Goal: Task Accomplishment & Management: Use online tool/utility

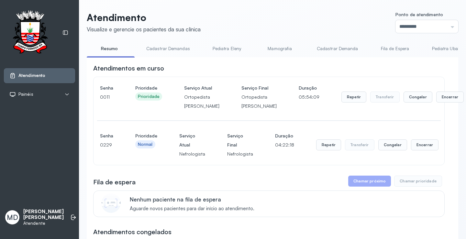
scroll to position [130, 0]
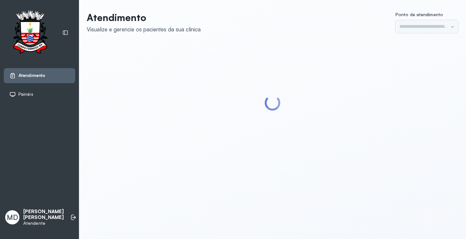
type input "*********"
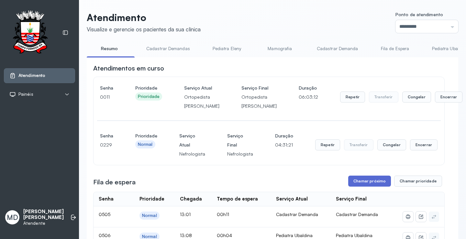
click at [358, 187] on button "Chamar próximo" at bounding box center [369, 181] width 43 height 11
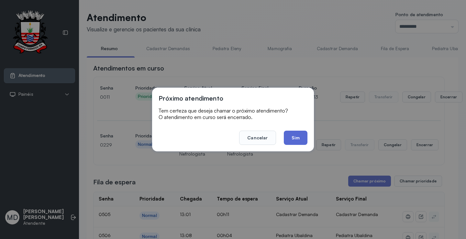
click at [292, 134] on button "Sim" at bounding box center [296, 138] width 24 height 14
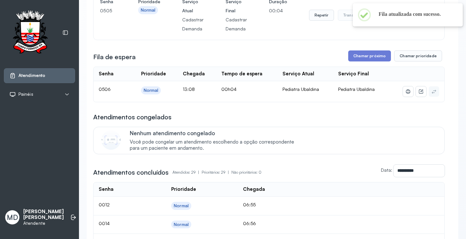
scroll to position [194, 0]
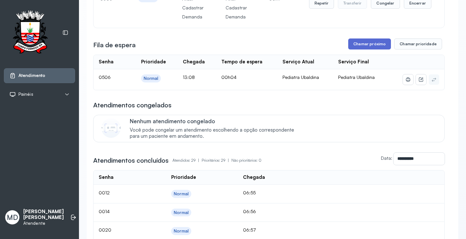
click at [362, 50] on button "Chamar próximo" at bounding box center [369, 44] width 43 height 11
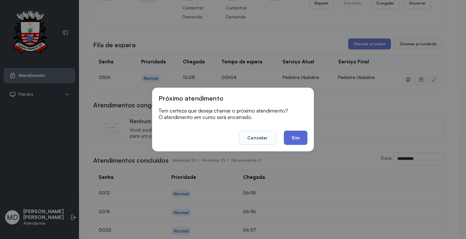
click at [297, 142] on button "Sim" at bounding box center [296, 138] width 24 height 14
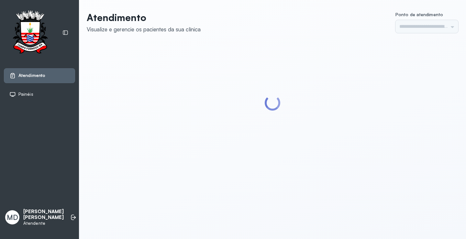
type input "*********"
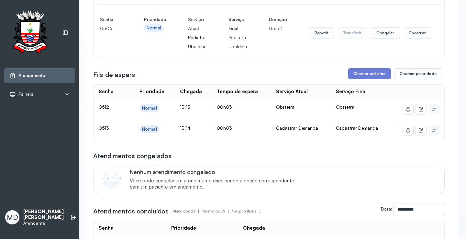
scroll to position [227, 0]
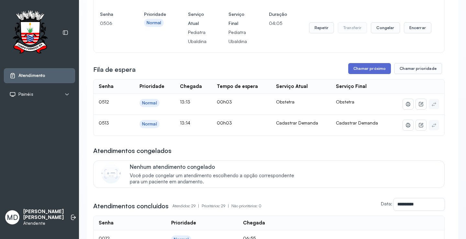
click at [366, 74] on button "Chamar próximo" at bounding box center [369, 68] width 43 height 11
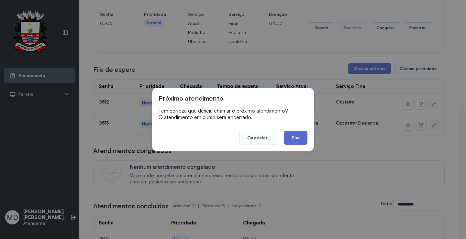
click at [297, 140] on button "Sim" at bounding box center [296, 138] width 24 height 14
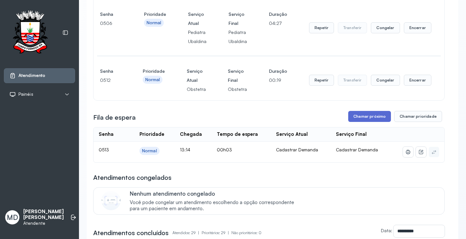
click at [373, 122] on button "Chamar próximo" at bounding box center [369, 116] width 43 height 11
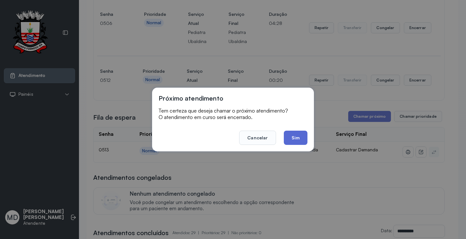
click at [295, 137] on button "Sim" at bounding box center [296, 138] width 24 height 14
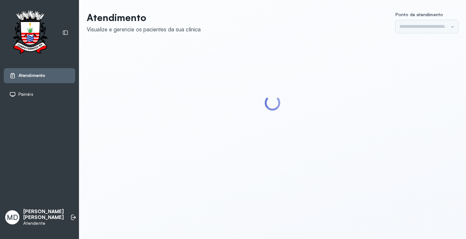
type input "*********"
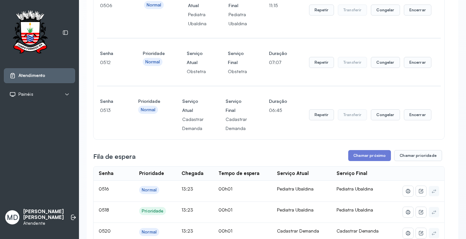
scroll to position [291, 0]
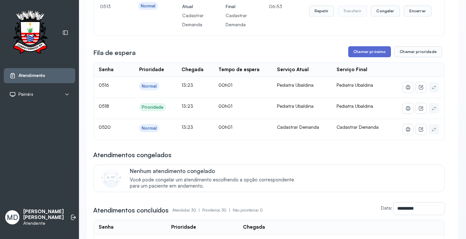
click at [363, 57] on button "Chamar próximo" at bounding box center [369, 51] width 43 height 11
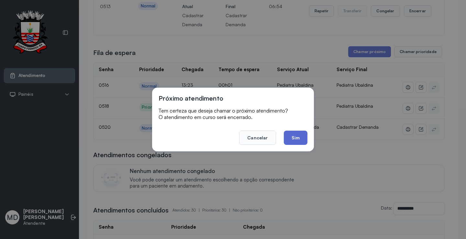
click at [296, 135] on button "Sim" at bounding box center [296, 138] width 24 height 14
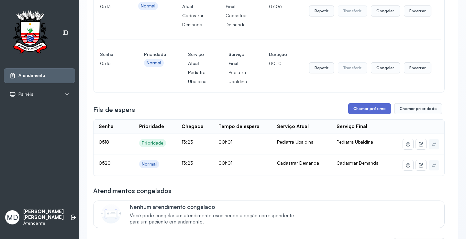
click at [365, 114] on button "Chamar próximo" at bounding box center [369, 108] width 43 height 11
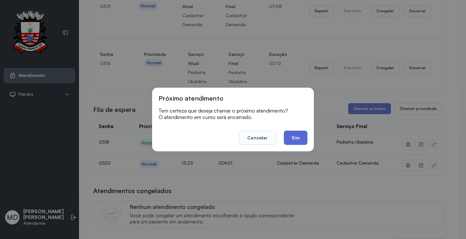
click at [295, 135] on button "Sim" at bounding box center [296, 138] width 24 height 14
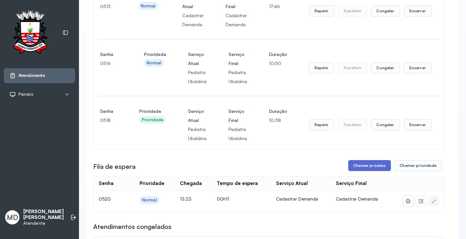
click at [359, 171] on button "Chamar próximo" at bounding box center [369, 165] width 43 height 11
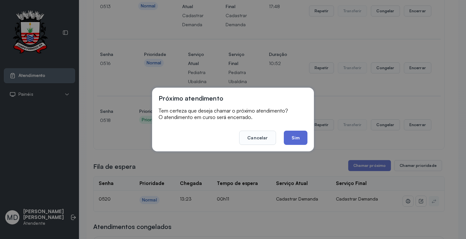
click at [297, 135] on button "Sim" at bounding box center [296, 138] width 24 height 14
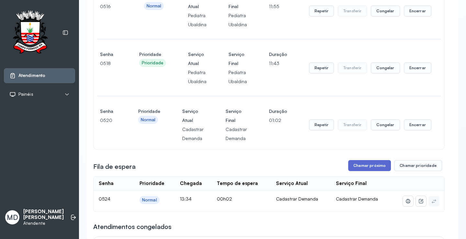
click at [355, 171] on button "Chamar próximo" at bounding box center [369, 165] width 43 height 11
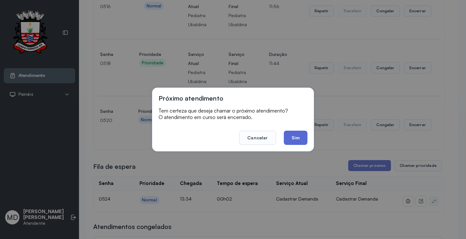
click at [300, 143] on button "Sim" at bounding box center [296, 138] width 24 height 14
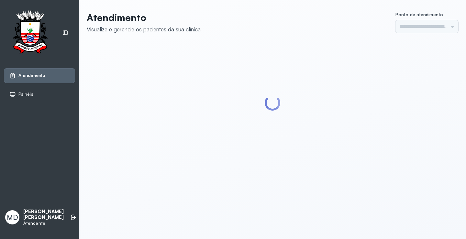
type input "*********"
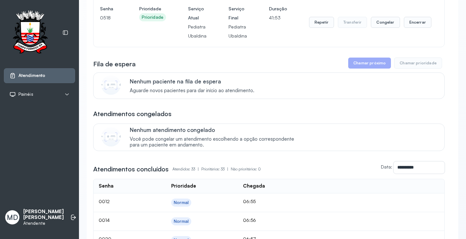
scroll to position [356, 0]
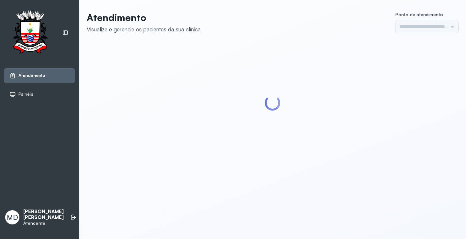
type input "*********"
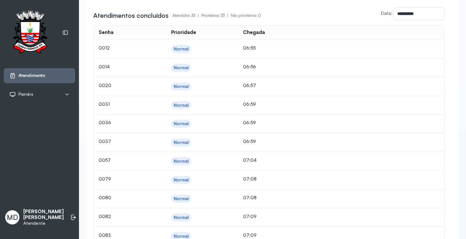
scroll to position [421, 0]
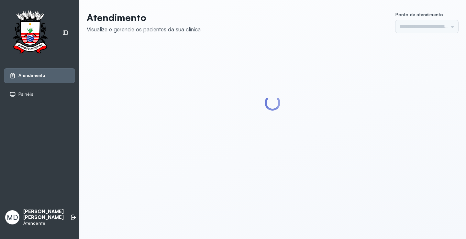
type input "*********"
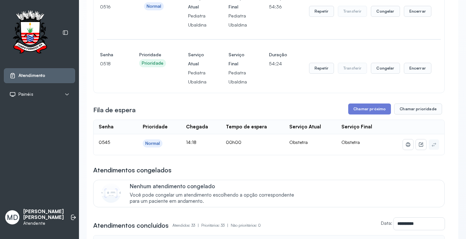
scroll to position [291, 0]
click at [369, 114] on button "Chamar próximo" at bounding box center [369, 108] width 43 height 11
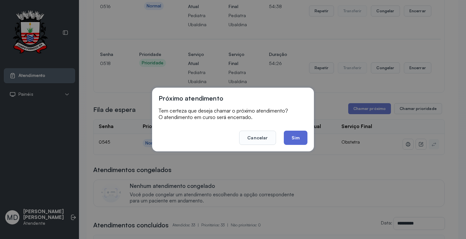
click at [297, 135] on button "Sim" at bounding box center [296, 138] width 24 height 14
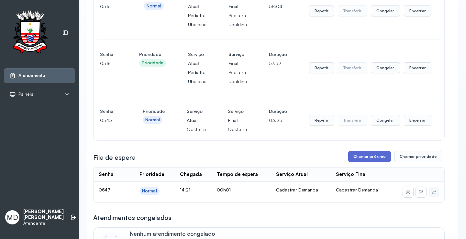
click at [373, 162] on button "Chamar próximo" at bounding box center [369, 156] width 43 height 11
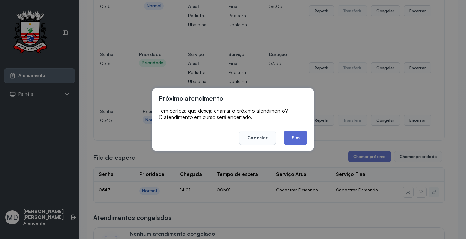
click at [294, 137] on button "Sim" at bounding box center [296, 138] width 24 height 14
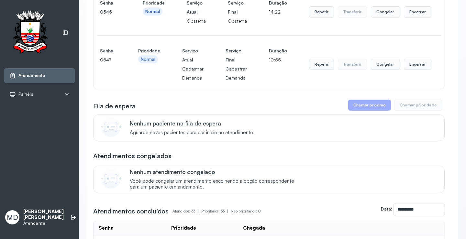
scroll to position [421, 0]
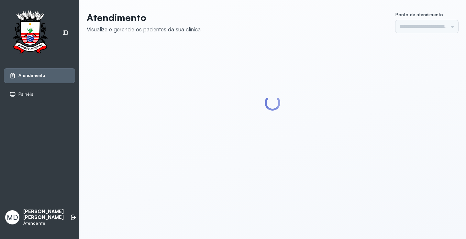
type input "*********"
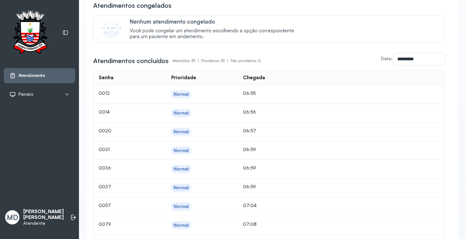
scroll to position [389, 0]
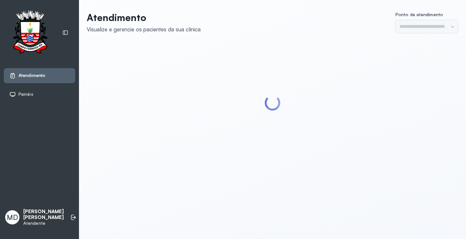
type input "*********"
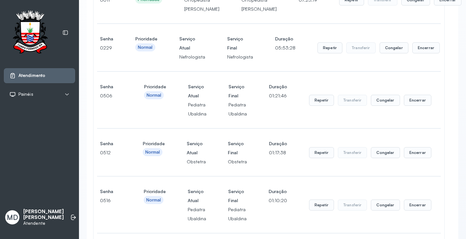
scroll to position [227, 0]
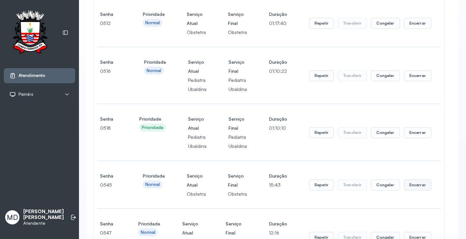
click at [414, 191] on button "Encerrar" at bounding box center [418, 185] width 28 height 11
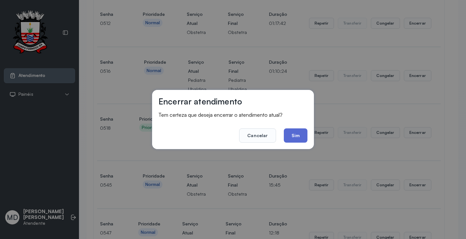
click at [297, 137] on button "Sim" at bounding box center [296, 136] width 24 height 14
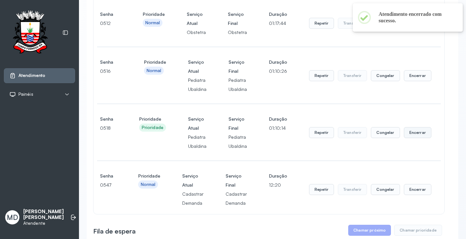
click at [413, 138] on button "Encerrar" at bounding box center [418, 132] width 28 height 11
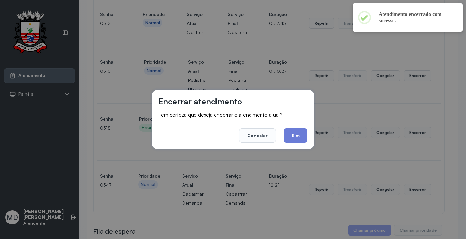
drag, startPoint x: 294, startPoint y: 132, endPoint x: 319, endPoint y: 156, distance: 34.8
click at [295, 137] on button "Sim" at bounding box center [296, 136] width 24 height 14
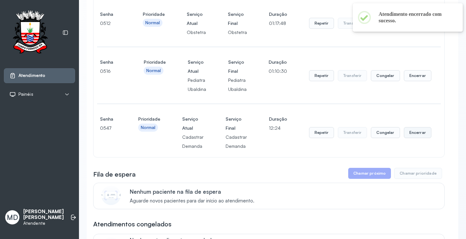
click at [414, 138] on button "Encerrar" at bounding box center [418, 132] width 28 height 11
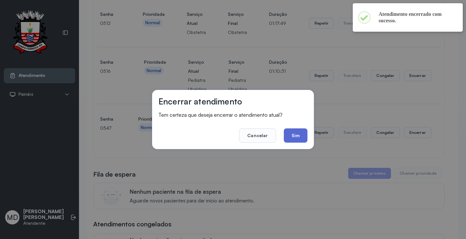
click at [295, 132] on button "Sim" at bounding box center [296, 136] width 24 height 14
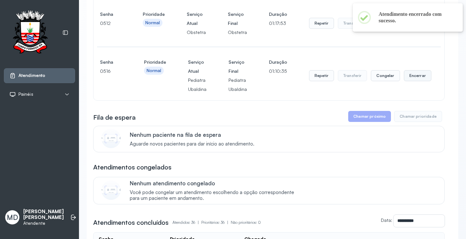
click at [412, 81] on button "Encerrar" at bounding box center [418, 75] width 28 height 11
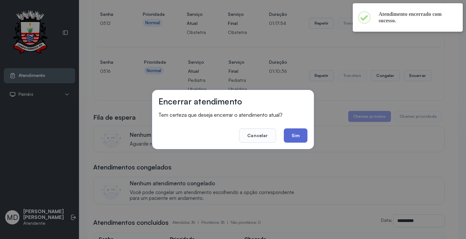
click at [290, 134] on button "Sim" at bounding box center [296, 136] width 24 height 14
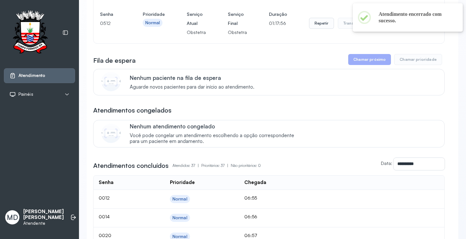
click at [414, 29] on button "Encerrar" at bounding box center [418, 23] width 28 height 11
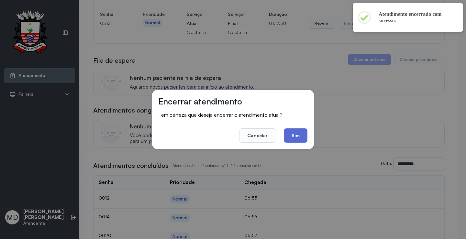
click at [291, 133] on button "Sim" at bounding box center [296, 136] width 24 height 14
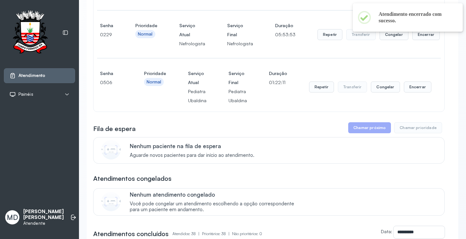
scroll to position [97, 0]
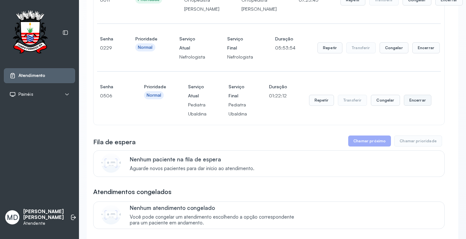
click at [408, 106] on button "Encerrar" at bounding box center [418, 100] width 28 height 11
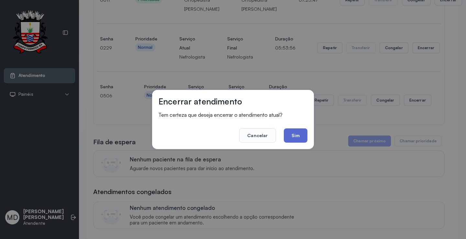
click at [288, 135] on button "Sim" at bounding box center [296, 136] width 24 height 14
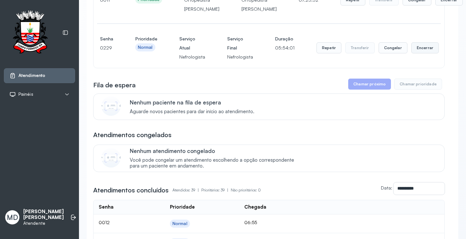
click at [414, 53] on button "Encerrar" at bounding box center [426, 47] width 28 height 11
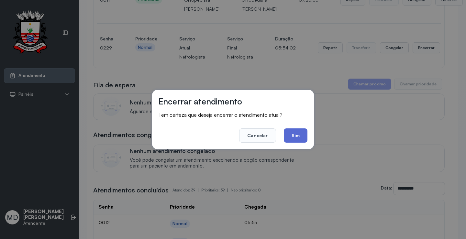
click at [292, 140] on button "Sim" at bounding box center [296, 136] width 24 height 14
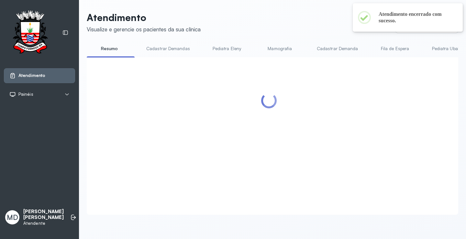
scroll to position [0, 0]
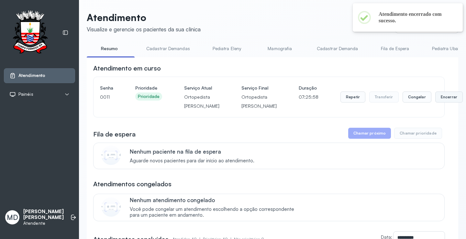
click at [436, 103] on button "Encerrar" at bounding box center [450, 97] width 28 height 11
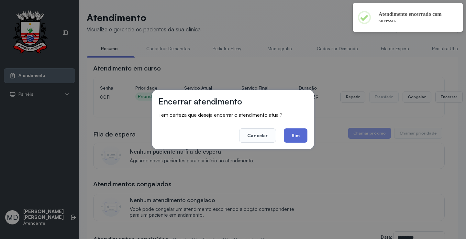
click at [291, 132] on button "Sim" at bounding box center [296, 136] width 24 height 14
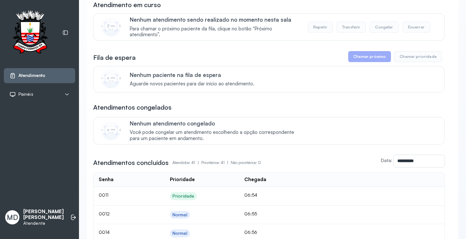
scroll to position [65, 0]
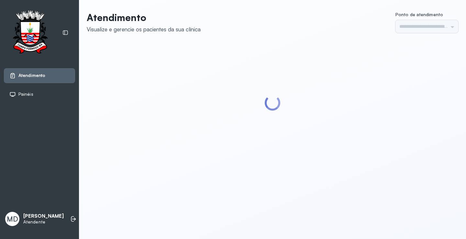
type input "*********"
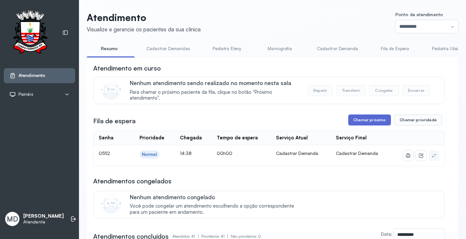
click at [361, 120] on button "Chamar próximo" at bounding box center [369, 120] width 43 height 11
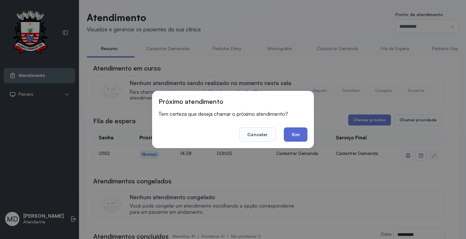
click at [300, 135] on button "Sim" at bounding box center [296, 135] width 24 height 14
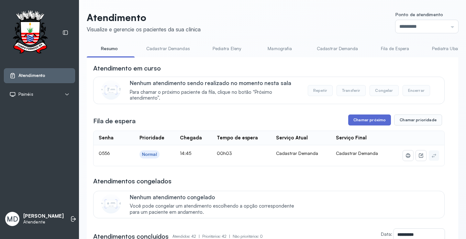
click at [363, 122] on button "Chamar próximo" at bounding box center [369, 120] width 43 height 11
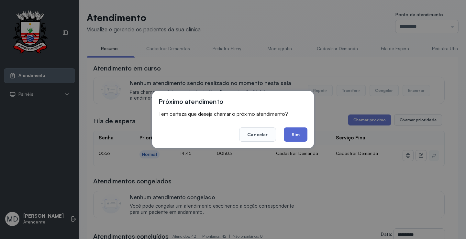
click at [296, 134] on button "Sim" at bounding box center [296, 135] width 24 height 14
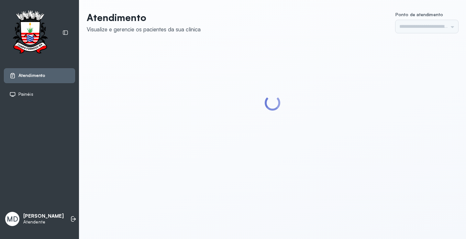
type input "*********"
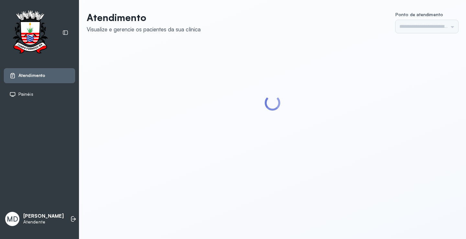
type input "*********"
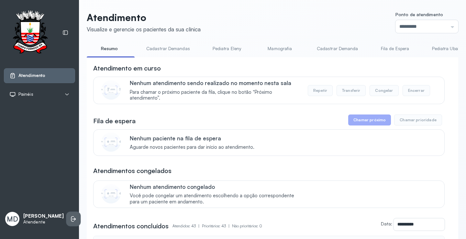
click at [70, 216] on icon at bounding box center [73, 219] width 6 height 6
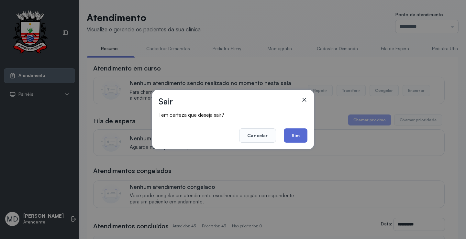
click at [298, 134] on button "Sim" at bounding box center [296, 136] width 24 height 14
